Goal: Entertainment & Leisure: Consume media (video, audio)

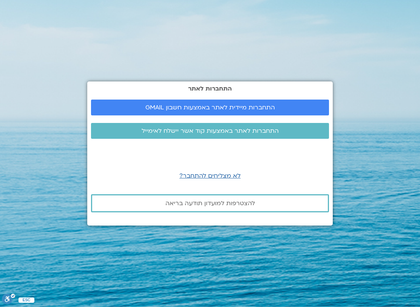
click at [234, 109] on span "התחברות מיידית לאתר באמצעות חשבון GMAIL" at bounding box center [210, 107] width 130 height 7
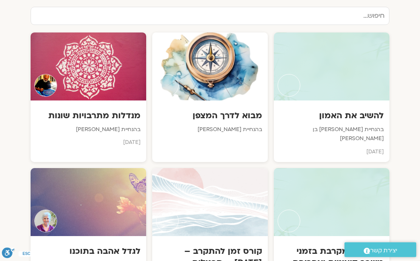
scroll to position [416, 0]
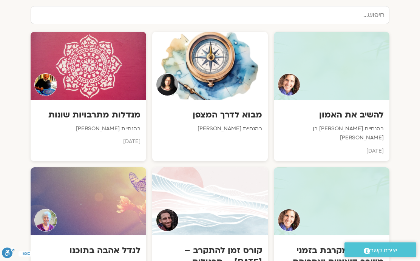
click at [247, 125] on p "בהנחיית [PERSON_NAME]" at bounding box center [210, 129] width 104 height 9
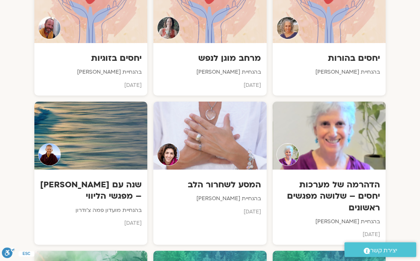
scroll to position [3778, 0]
